Goal: Find contact information: Obtain details needed to contact an individual or organization

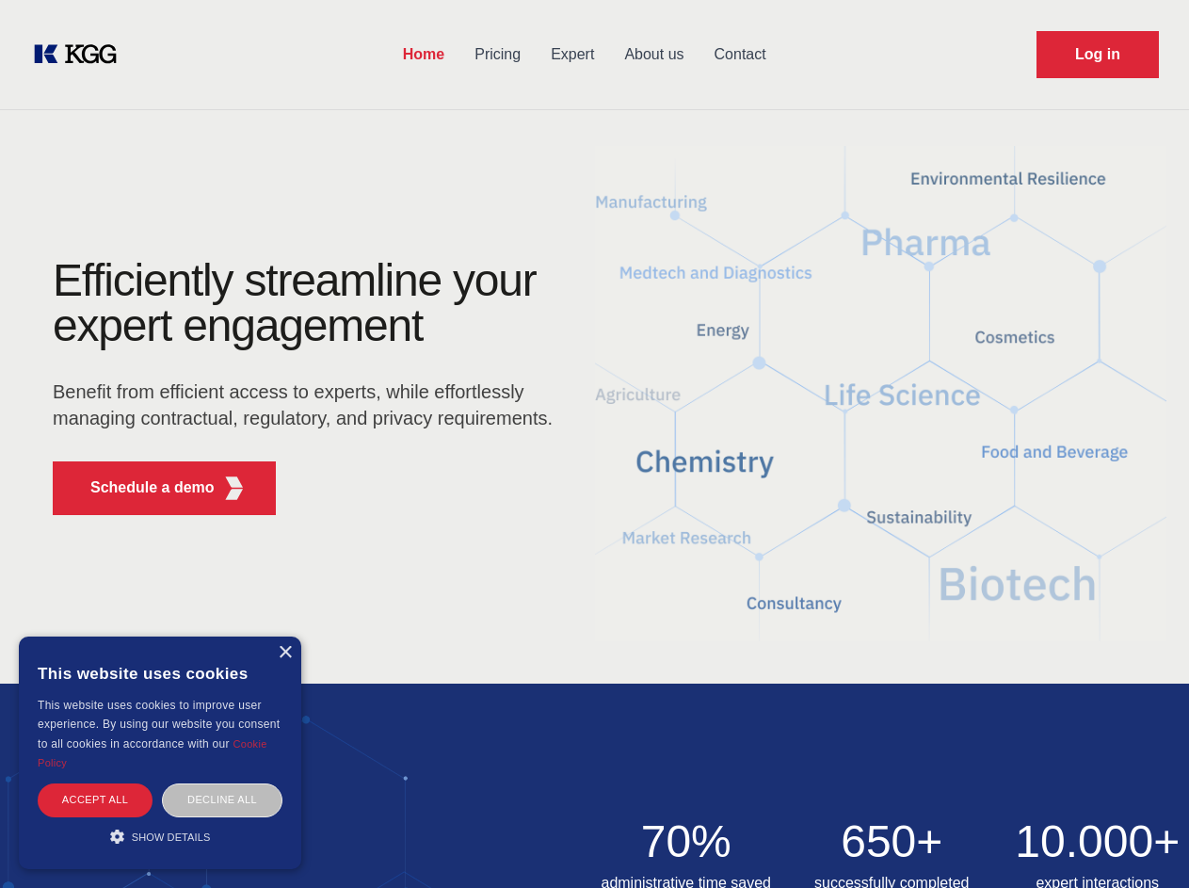
click at [594, 443] on div "Efficiently streamline your expert engagement Benefit from efficient access to …" at bounding box center [309, 394] width 572 height 272
click at [141, 488] on p "Schedule a demo" at bounding box center [152, 487] width 124 height 23
click at [284, 652] on div "× This website uses cookies This website uses cookies to improve user experienc…" at bounding box center [160, 752] width 282 height 233
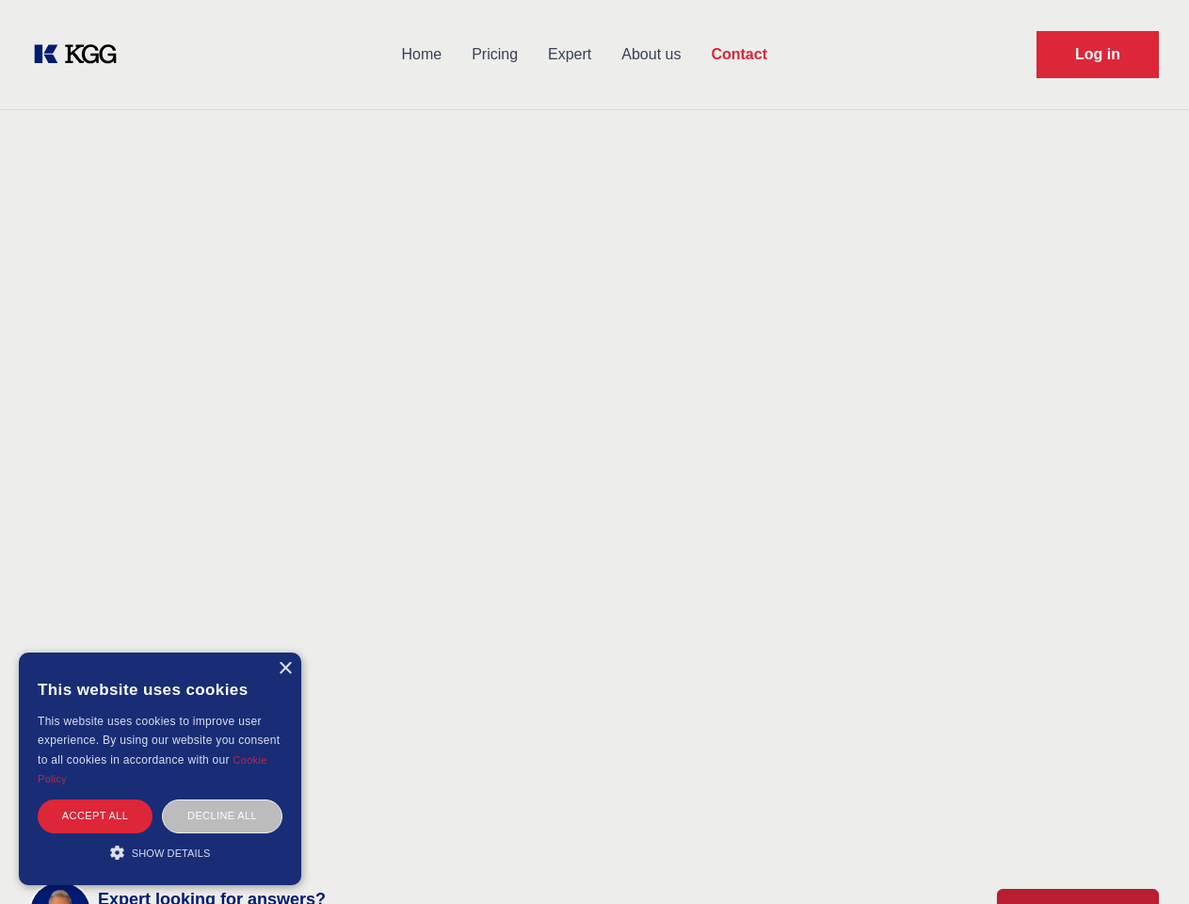
click at [95, 799] on div "Accept all" at bounding box center [95, 815] width 115 height 33
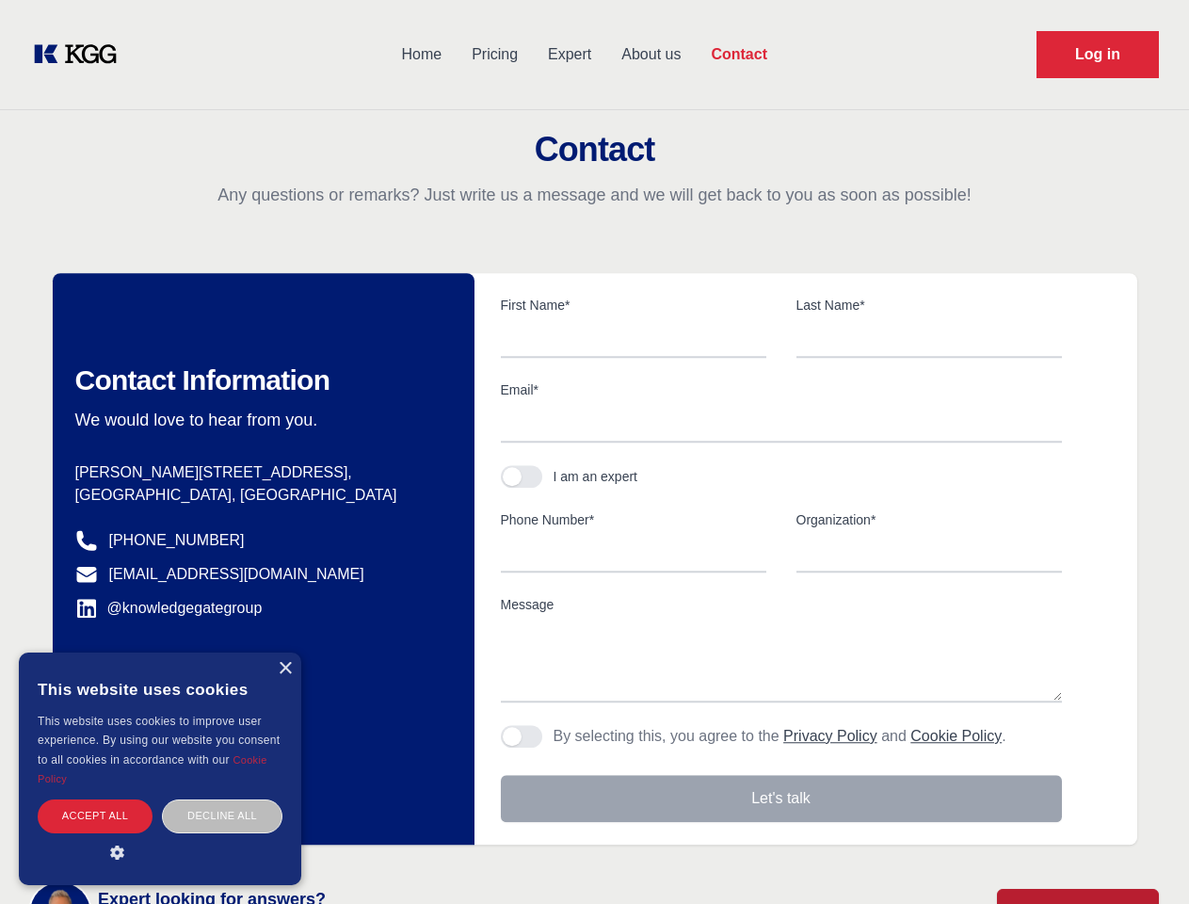
click at [222, 799] on div "Contact Information We would love to hear from you. Postal address [PERSON_NAME…" at bounding box center [264, 559] width 422 height 572
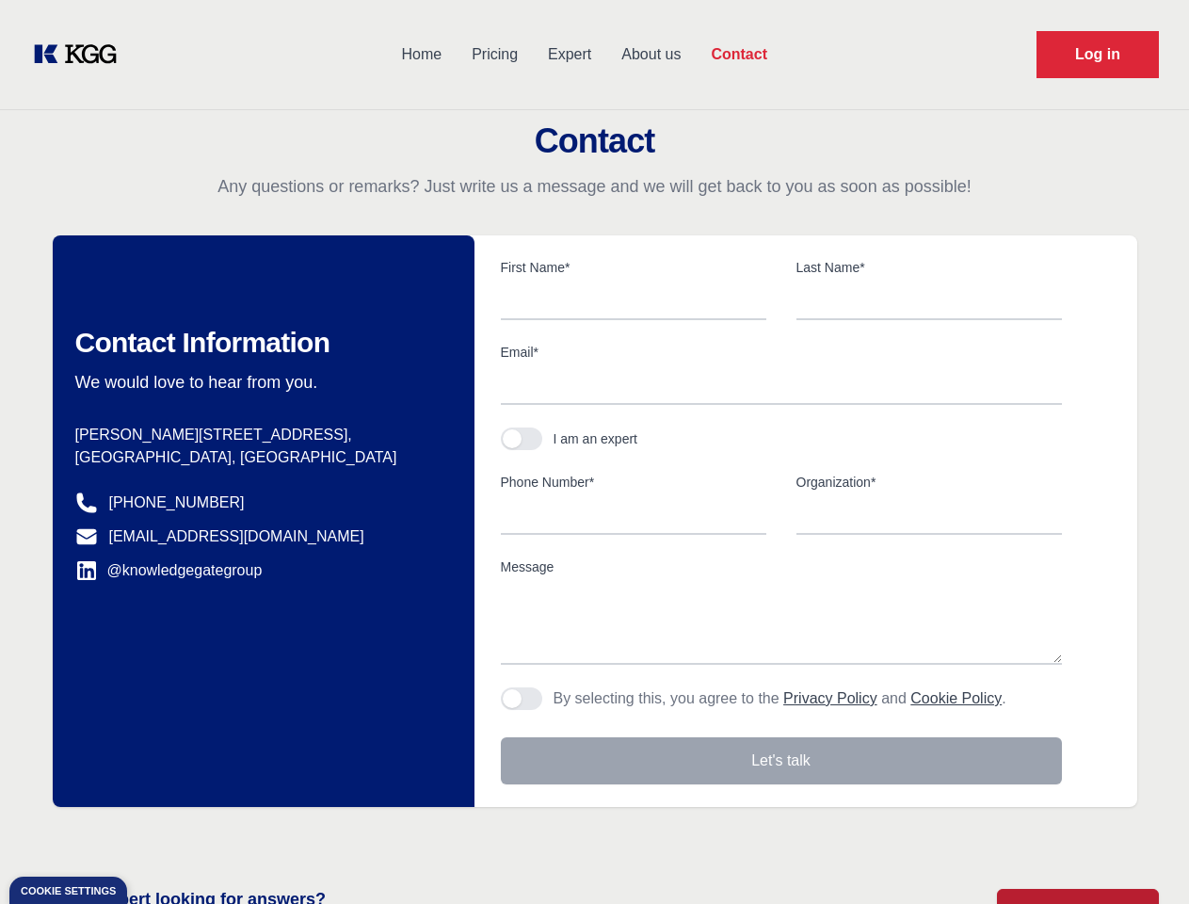
click at [160, 836] on main "Contact Any questions or remarks? Just write us a message and we will get back …" at bounding box center [594, 490] width 1189 height 980
